Goal: Information Seeking & Learning: Learn about a topic

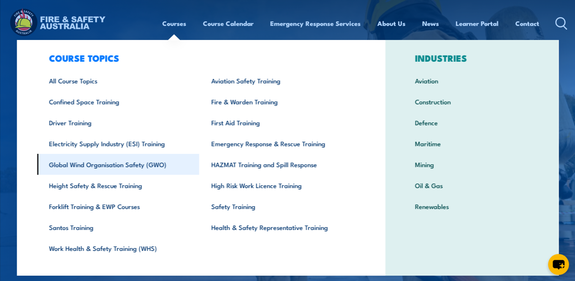
scroll to position [23, 0]
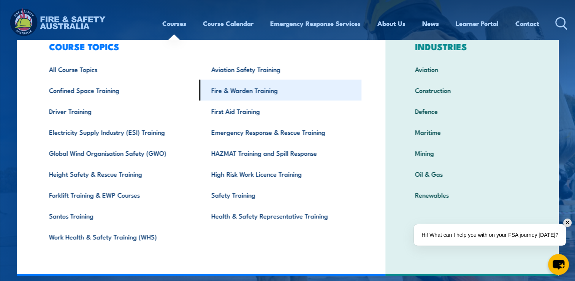
click at [242, 92] on link "Fire & Warden Training" at bounding box center [280, 89] width 162 height 21
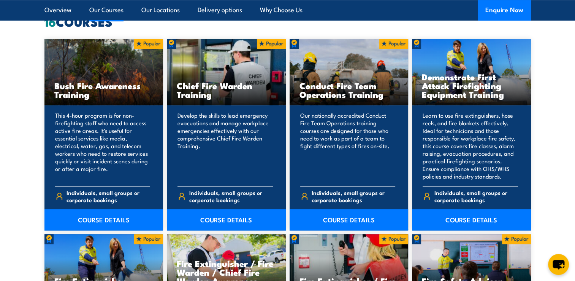
scroll to position [608, 0]
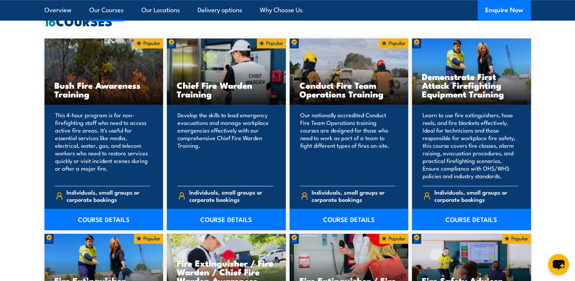
drag, startPoint x: 225, startPoint y: 101, endPoint x: 215, endPoint y: 192, distance: 91.8
click at [215, 192] on span "Individuals, small groups or corporate bookings" at bounding box center [231, 195] width 84 height 14
click at [214, 219] on link "COURSE DETAILS" at bounding box center [226, 218] width 119 height 21
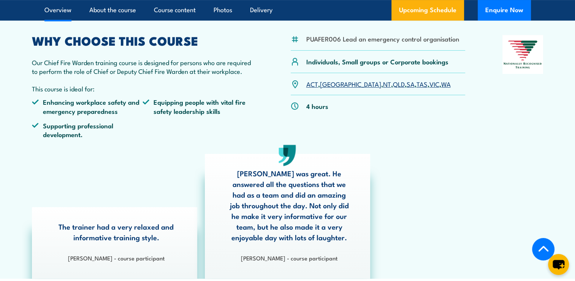
scroll to position [190, 0]
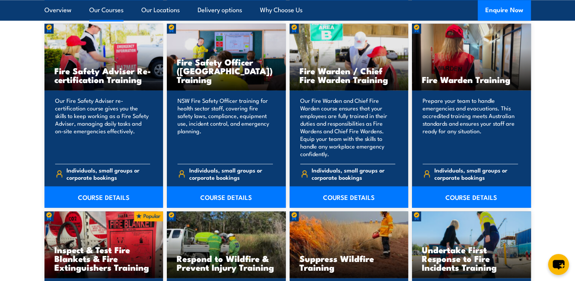
scroll to position [1027, 0]
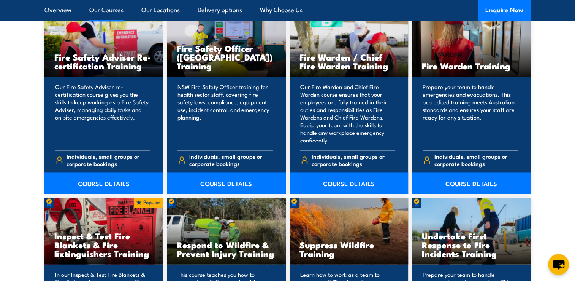
click at [459, 182] on link "COURSE DETAILS" at bounding box center [471, 182] width 119 height 21
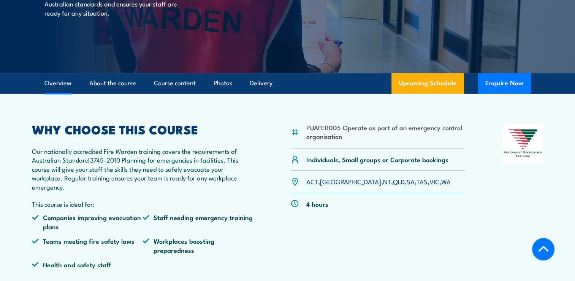
scroll to position [152, 0]
